Goal: Communication & Community: Answer question/provide support

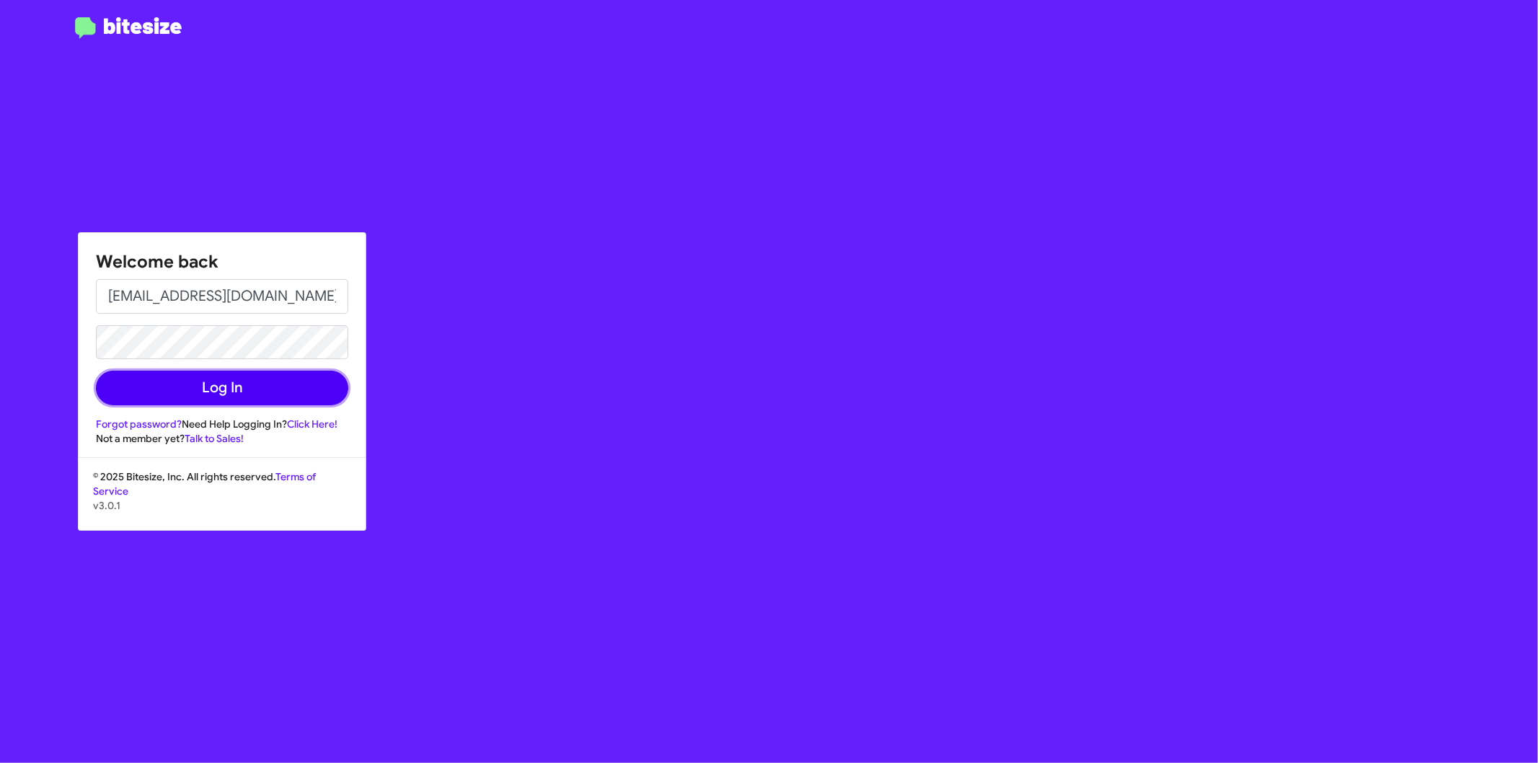
click at [203, 388] on button "Log In" at bounding box center [222, 388] width 252 height 35
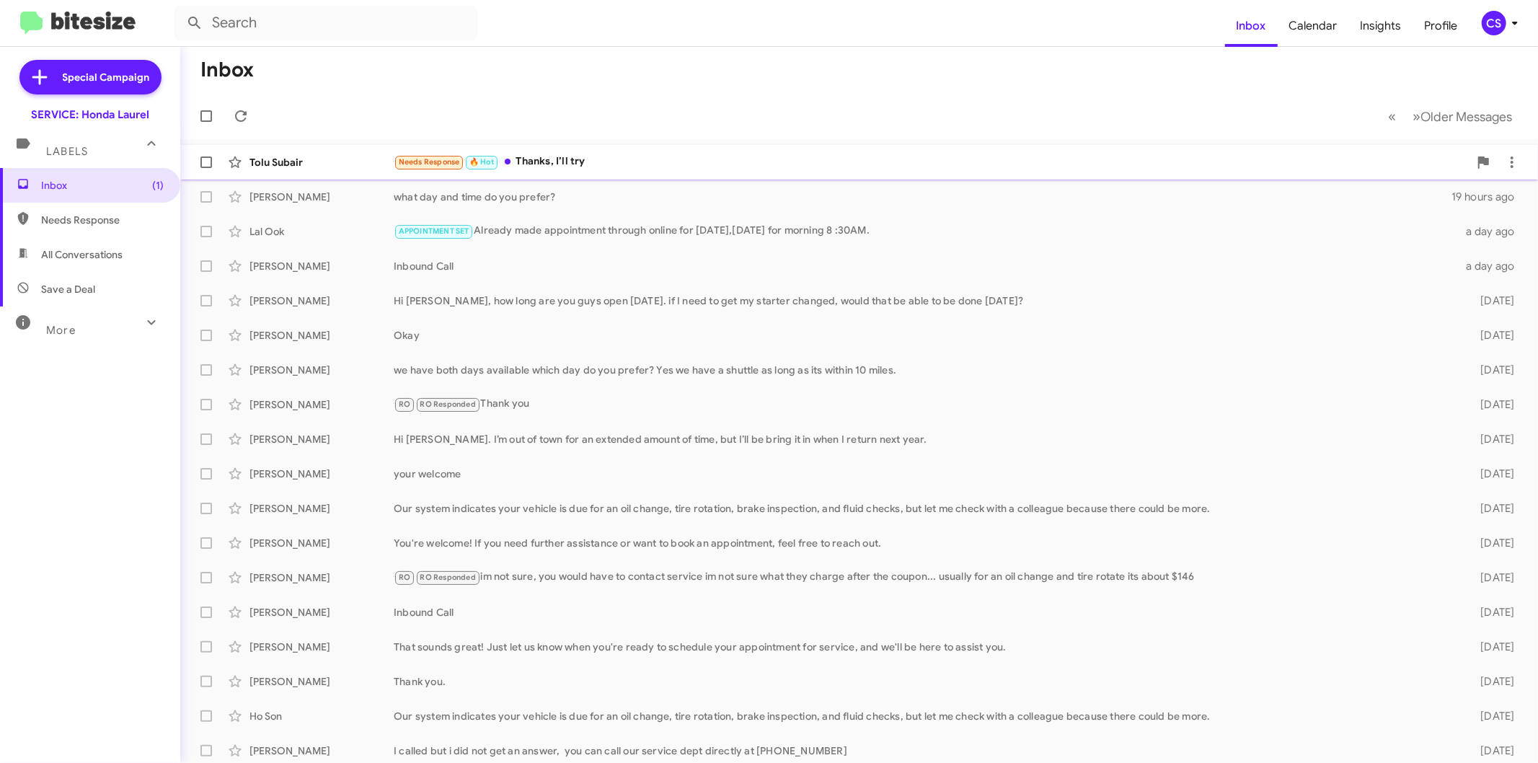
click at [551, 153] on div "Tolu Subair Needs Response 🔥 Hot Thanks, I’ll try 18 hours ago" at bounding box center [859, 162] width 1334 height 29
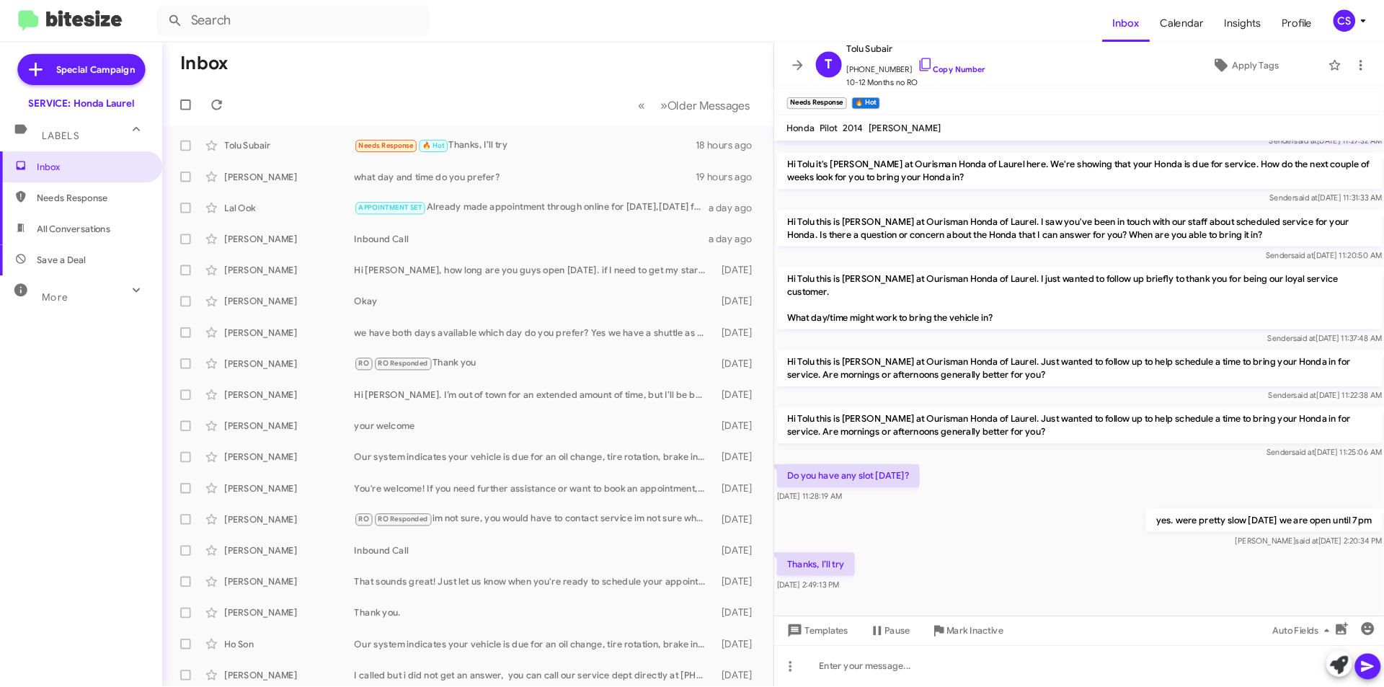
scroll to position [89, 0]
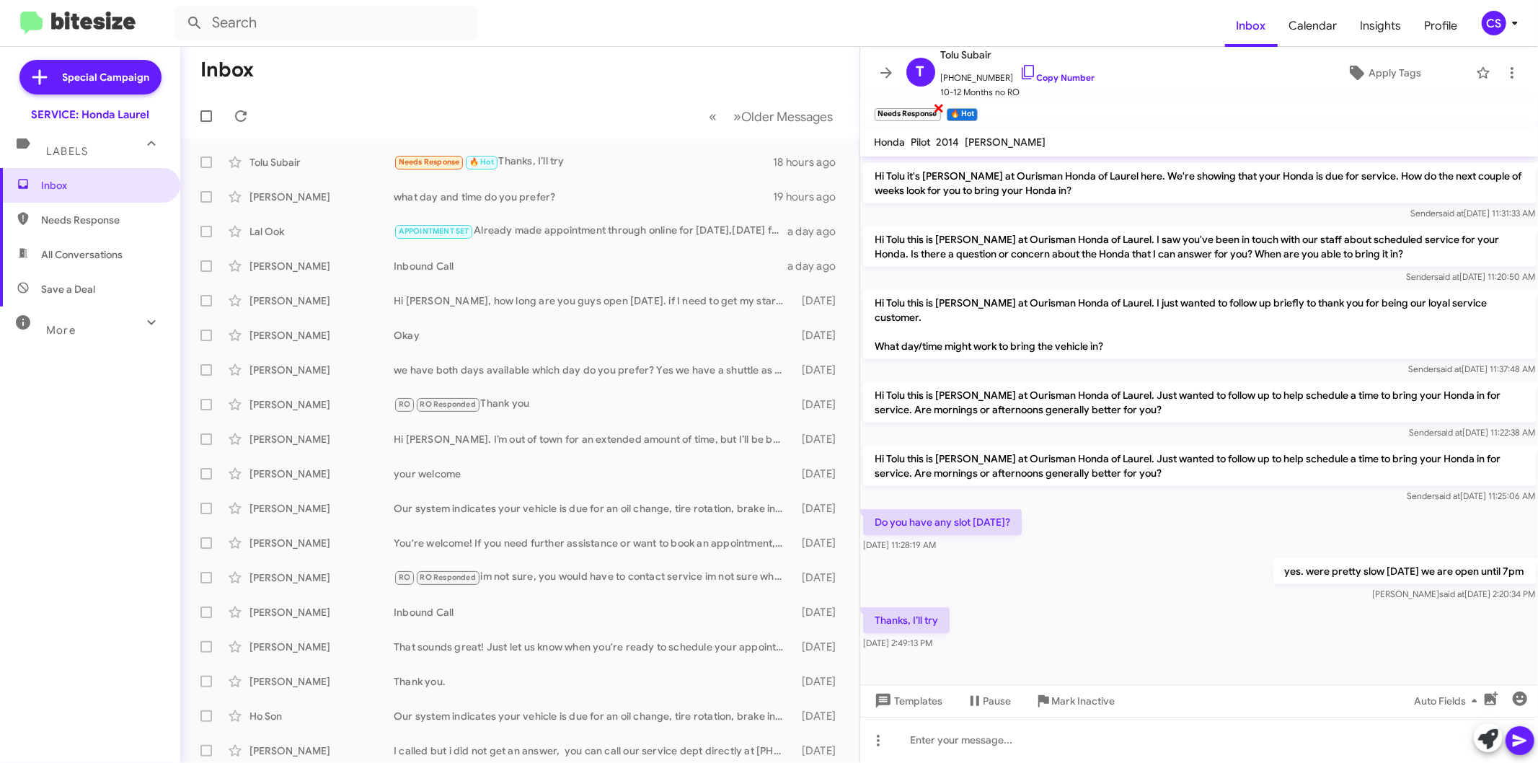
click at [939, 108] on span "×" at bounding box center [939, 107] width 12 height 17
click at [904, 104] on span "×" at bounding box center [903, 107] width 12 height 17
click at [874, 76] on span at bounding box center [886, 72] width 29 height 17
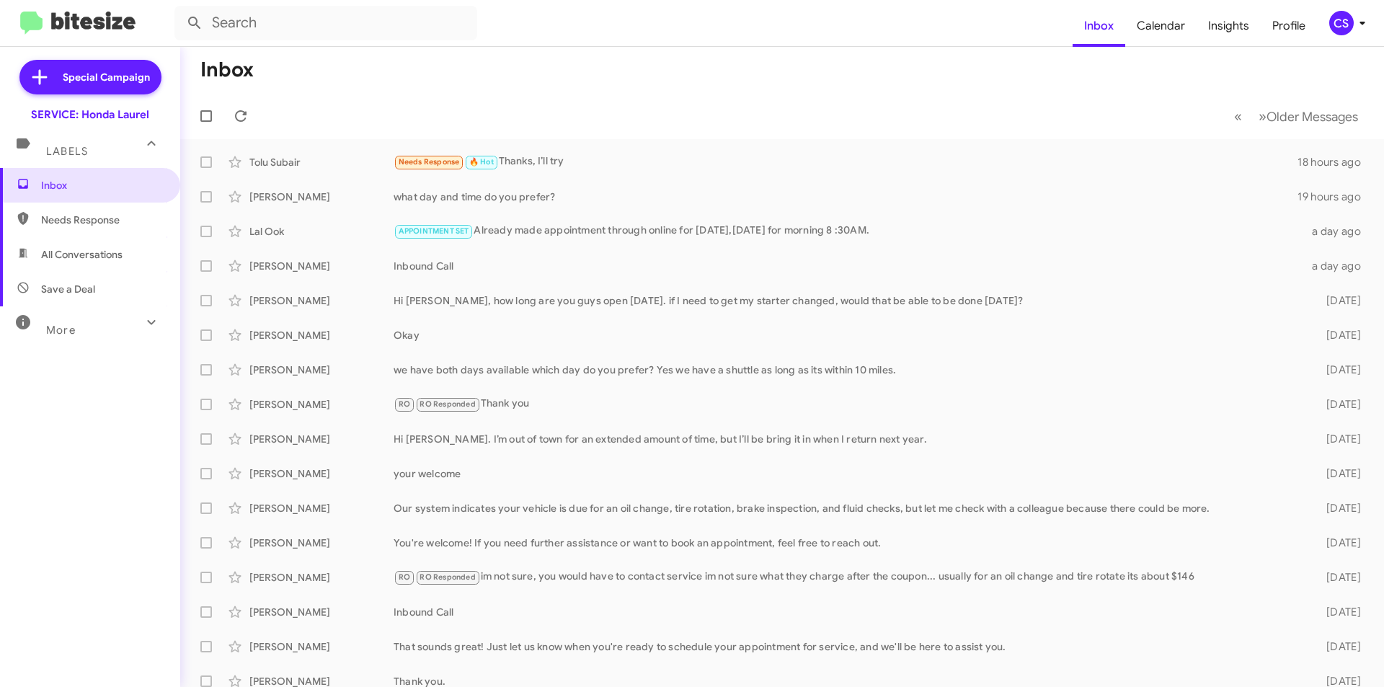
drag, startPoint x: 1536, startPoint y: 1, endPoint x: 855, endPoint y: 62, distance: 684.0
click at [855, 62] on mat-toolbar-row "Inbox" at bounding box center [782, 70] width 1204 height 46
click at [231, 122] on span at bounding box center [240, 115] width 29 height 17
